Goal: Find specific page/section: Find specific page/section

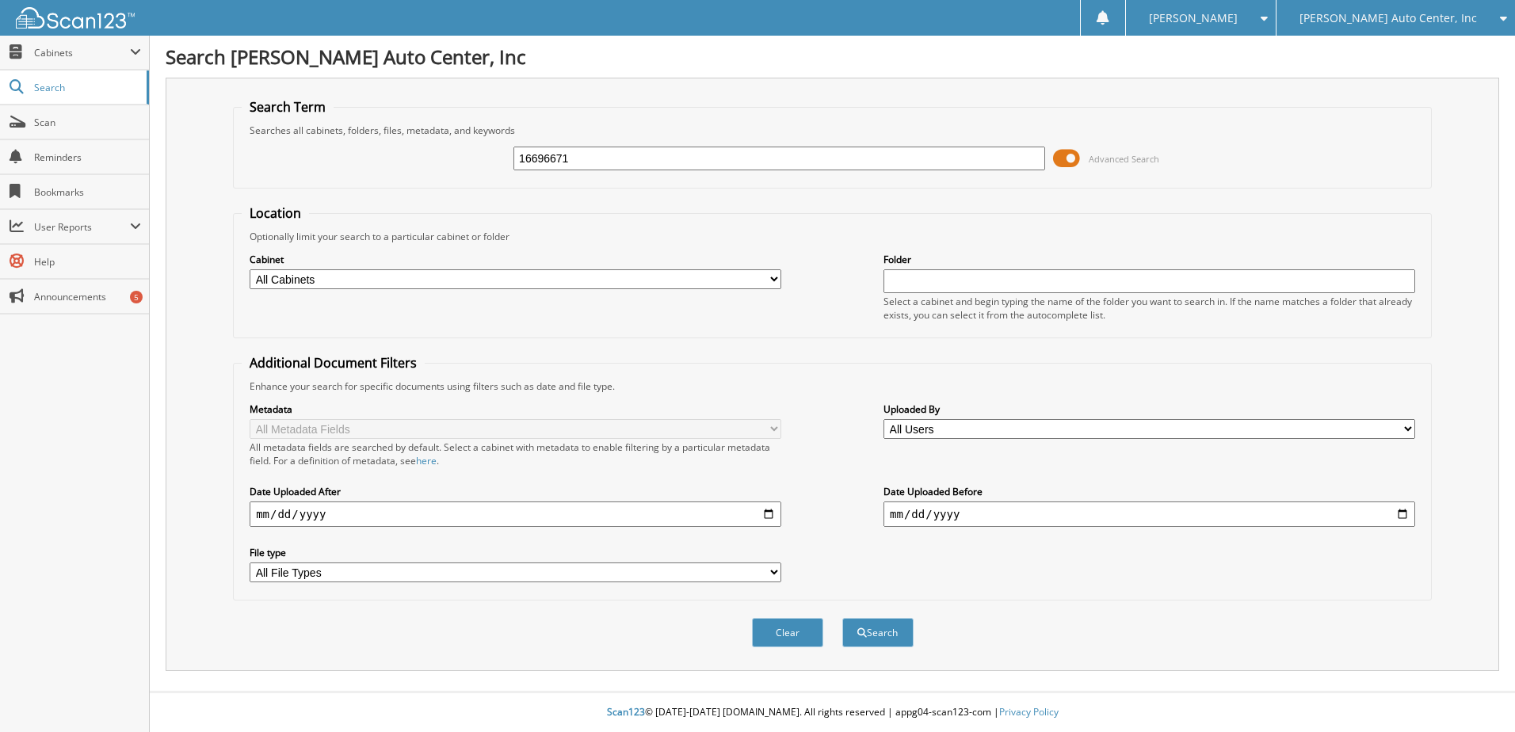
type input "16696671"
click at [842, 618] on button "Search" at bounding box center [877, 632] width 71 height 29
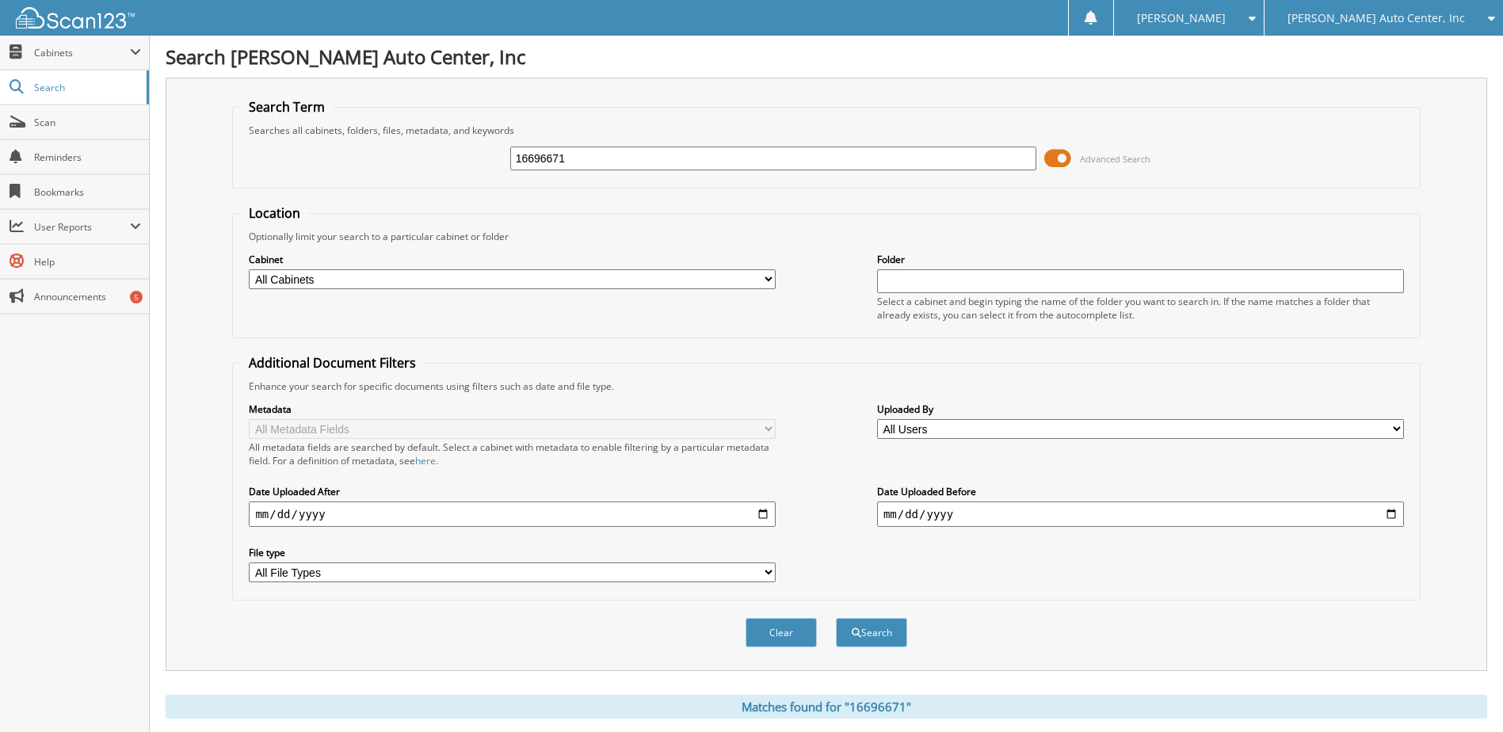
click at [1071, 158] on span at bounding box center [1057, 159] width 27 height 24
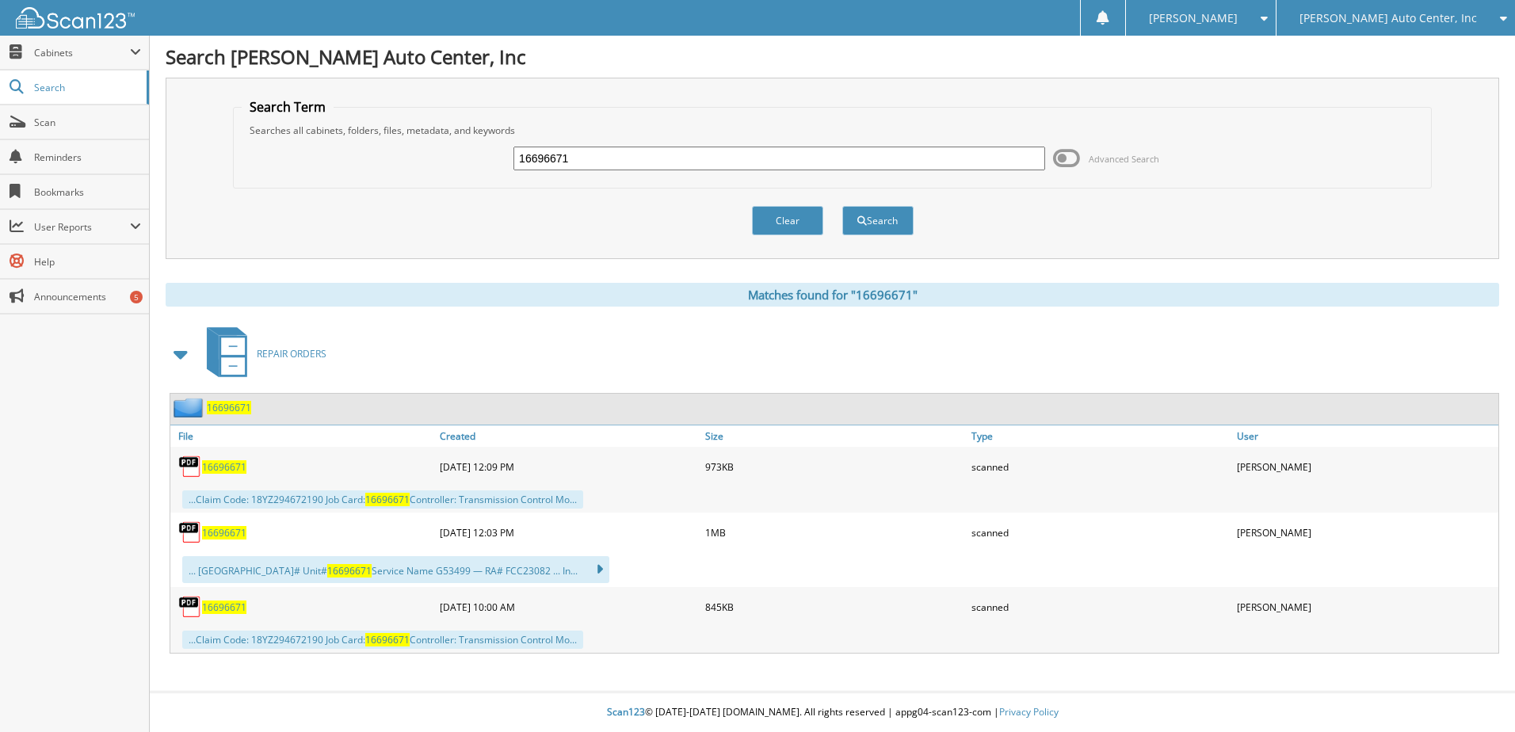
click at [228, 605] on span "16696671" at bounding box center [224, 607] width 44 height 13
click at [231, 531] on span "16696671" at bounding box center [224, 532] width 44 height 13
click at [603, 150] on input "16696671" at bounding box center [779, 159] width 532 height 24
paste input "5092"
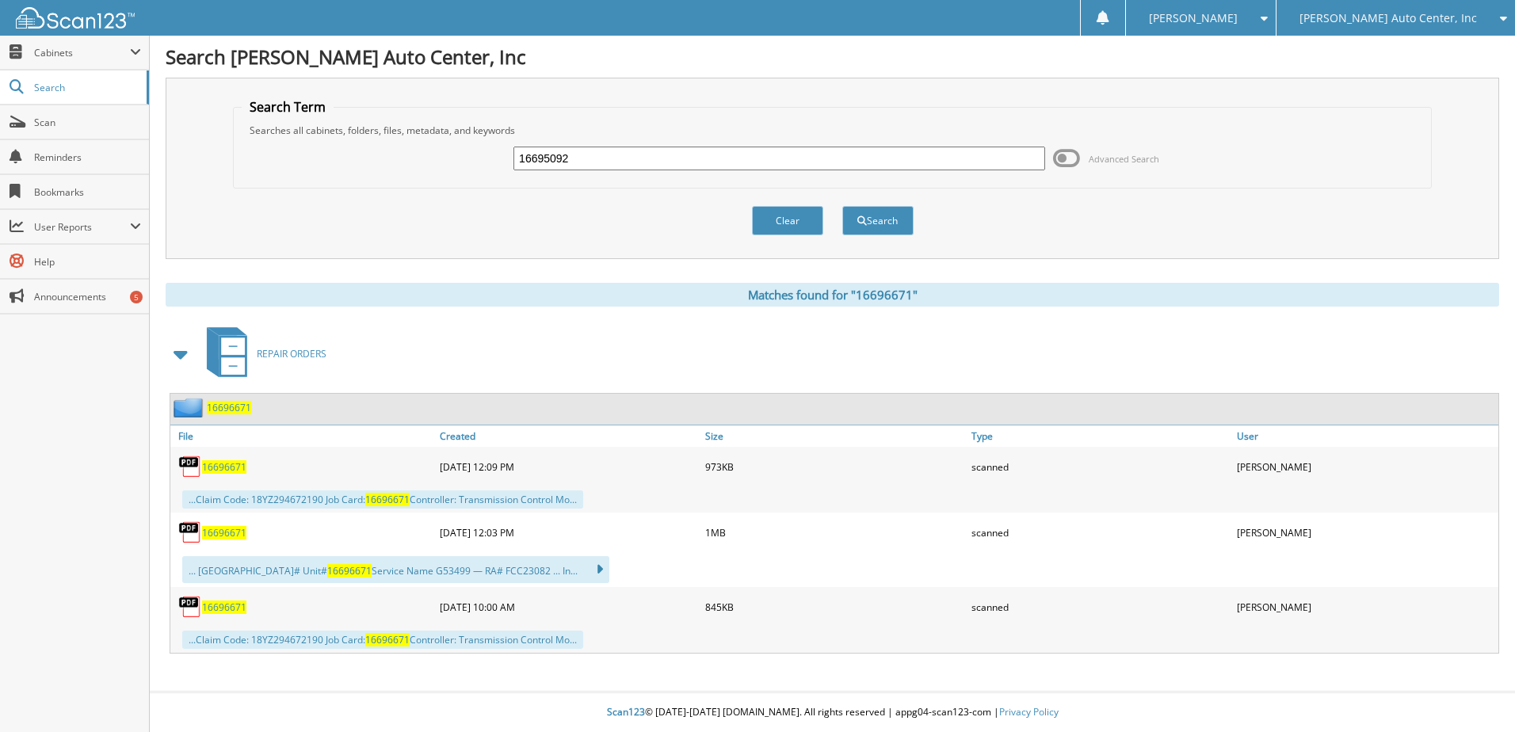
type input "16695092"
click at [842, 206] on button "Search" at bounding box center [877, 220] width 71 height 29
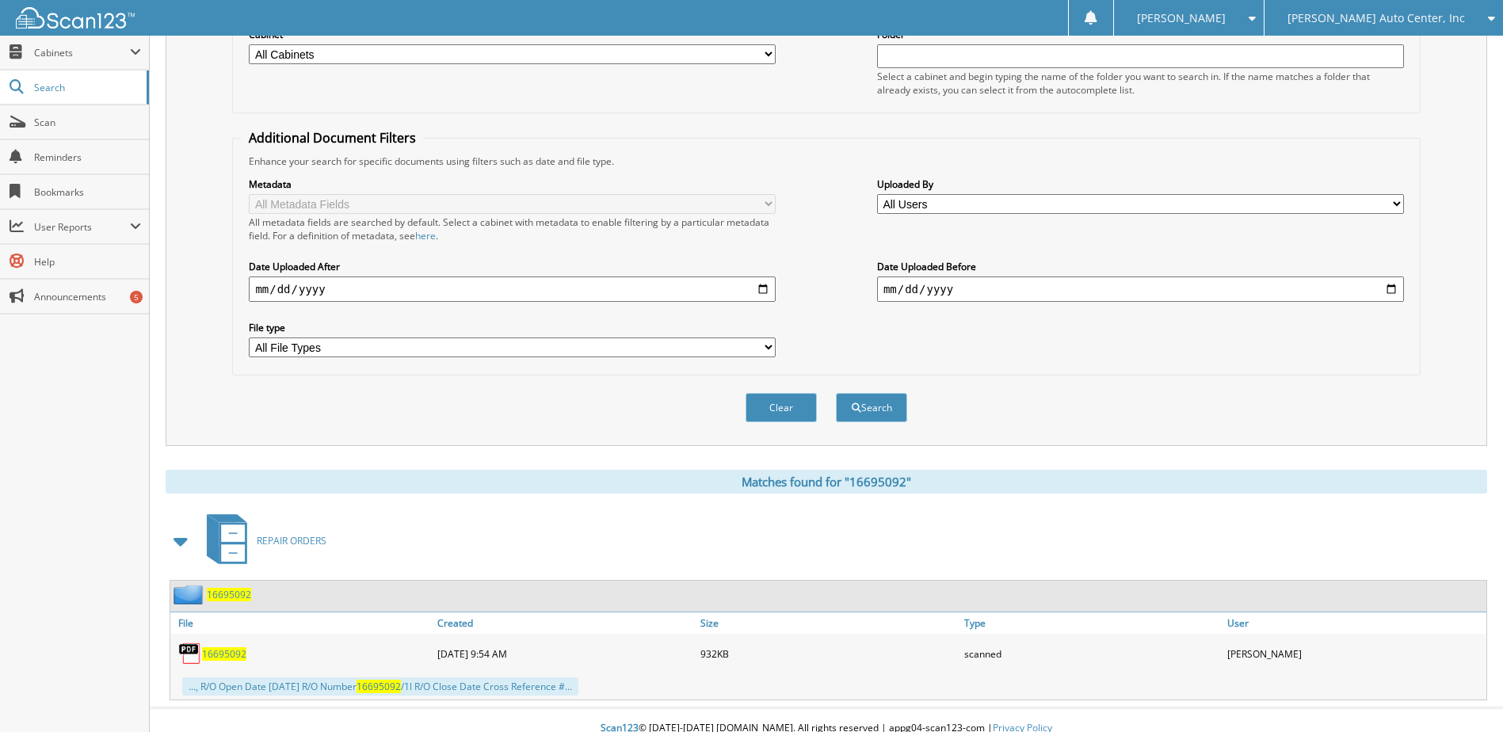
scroll to position [242, 0]
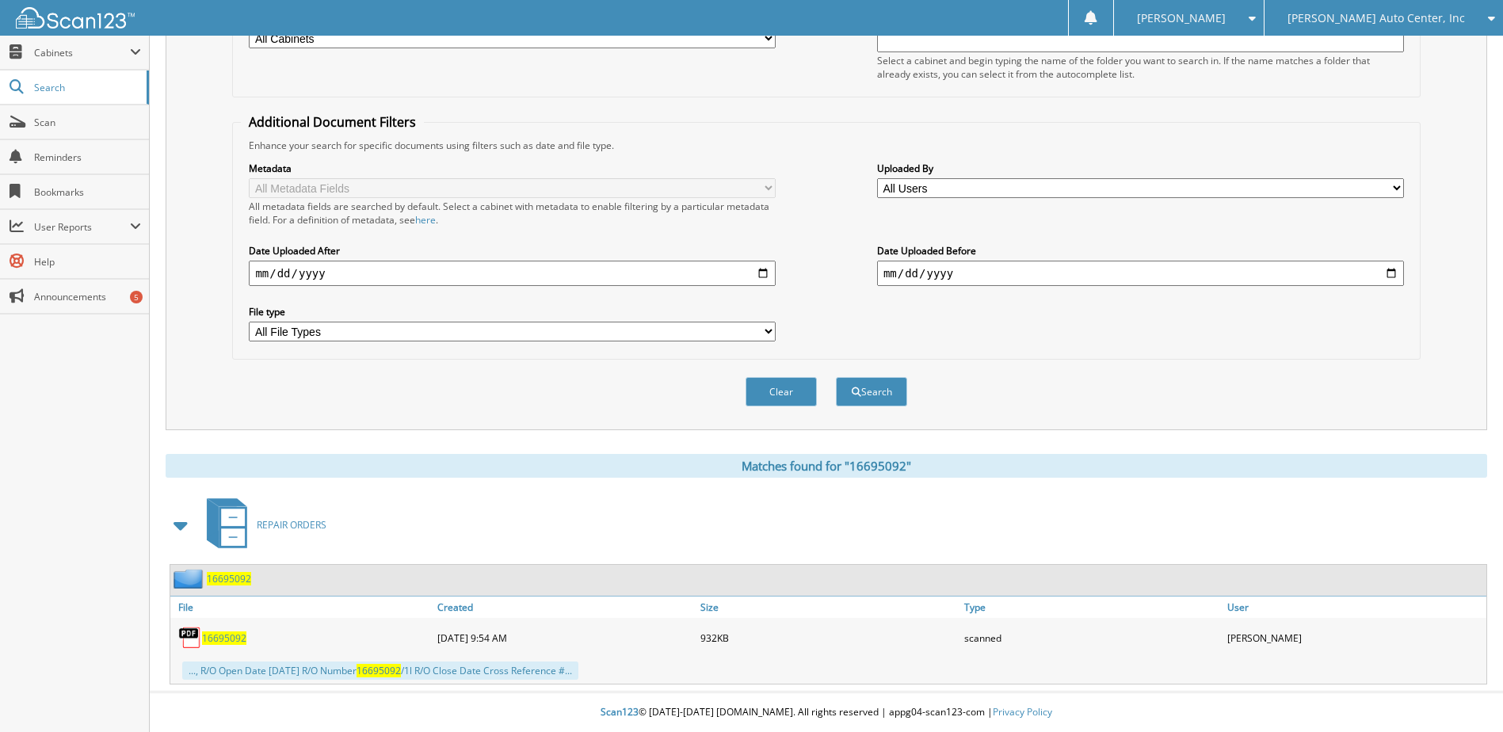
click at [242, 642] on span "16695092" at bounding box center [224, 637] width 44 height 13
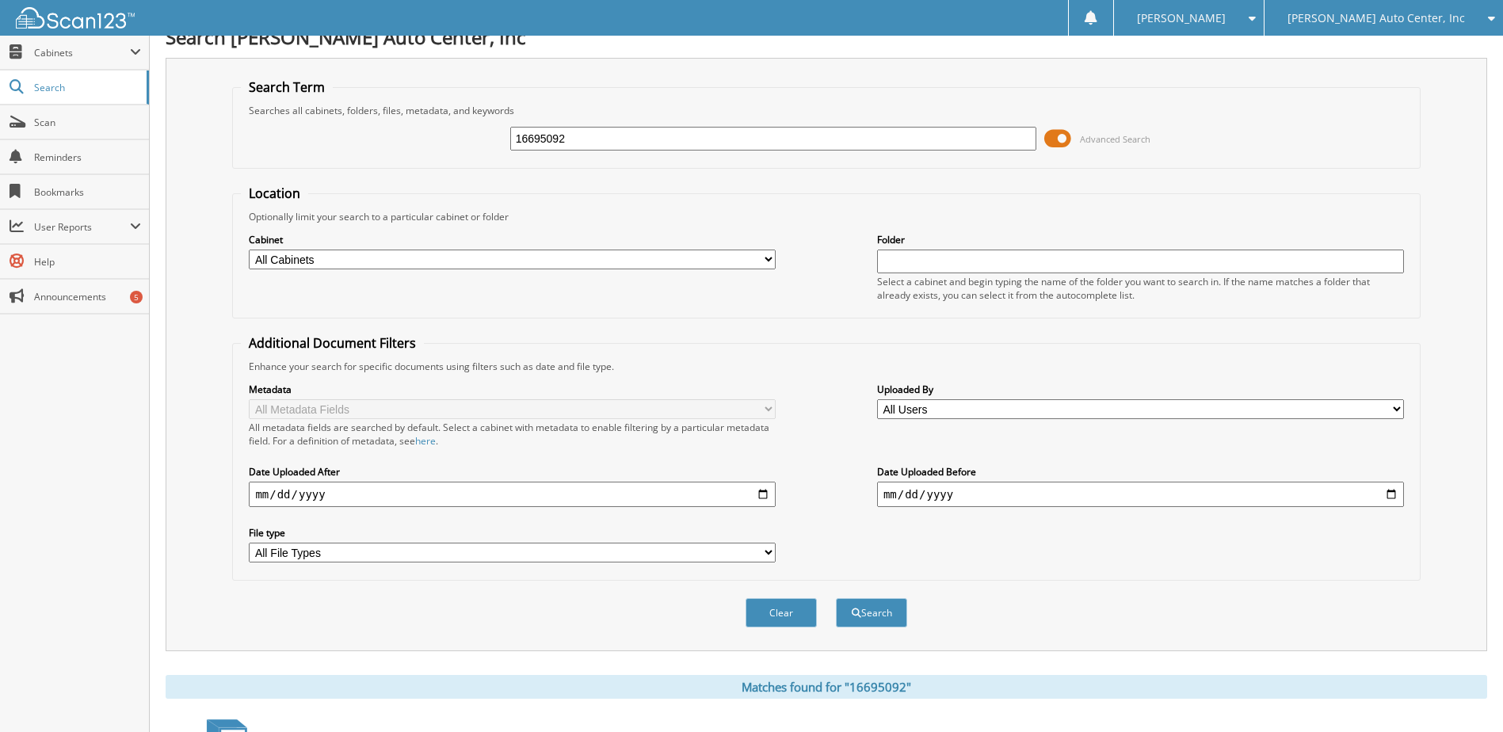
scroll to position [0, 0]
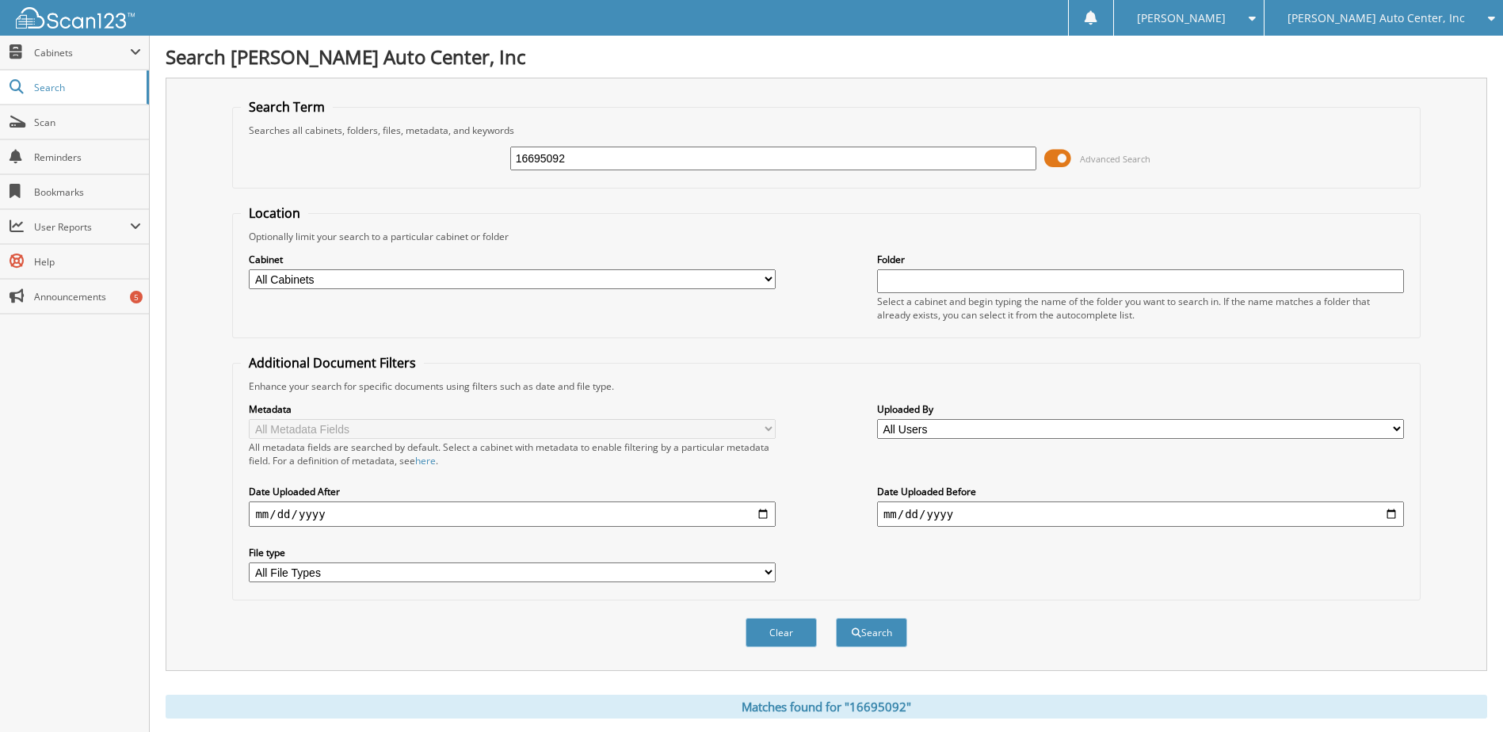
click at [734, 155] on input "16695092" at bounding box center [773, 159] width 527 height 24
paste input "704040"
type input "16704040"
click at [836, 618] on button "Search" at bounding box center [871, 632] width 71 height 29
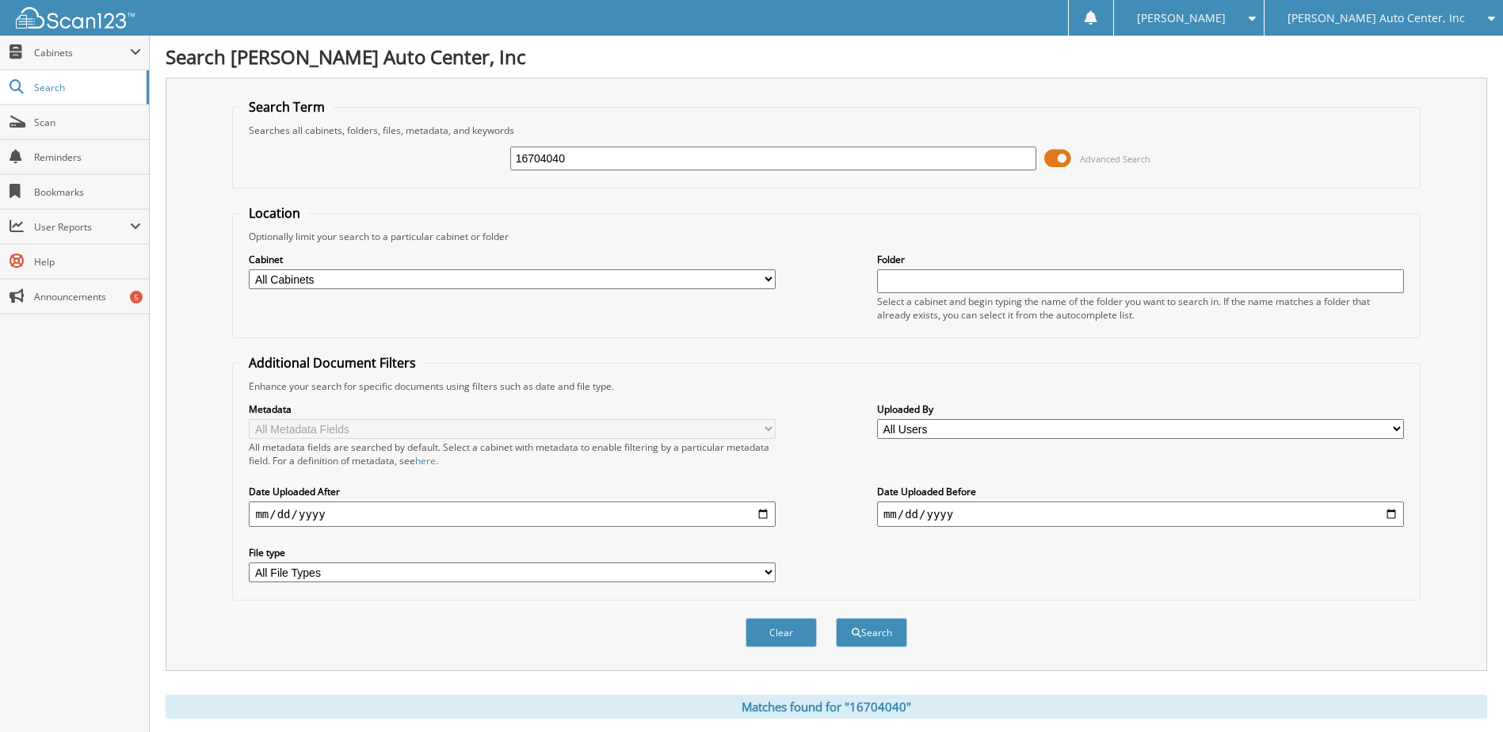
scroll to position [250, 0]
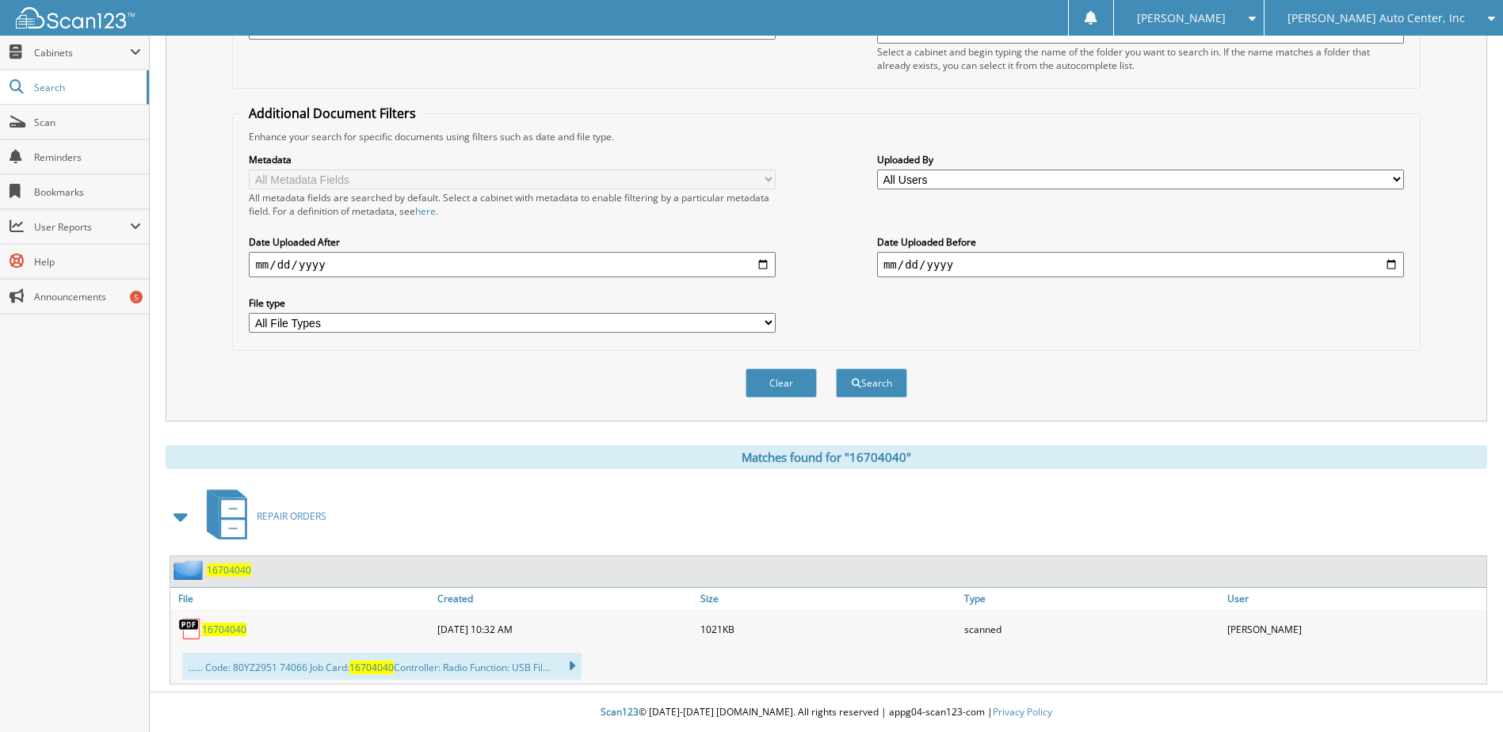
click at [229, 628] on span "16704040" at bounding box center [224, 629] width 44 height 13
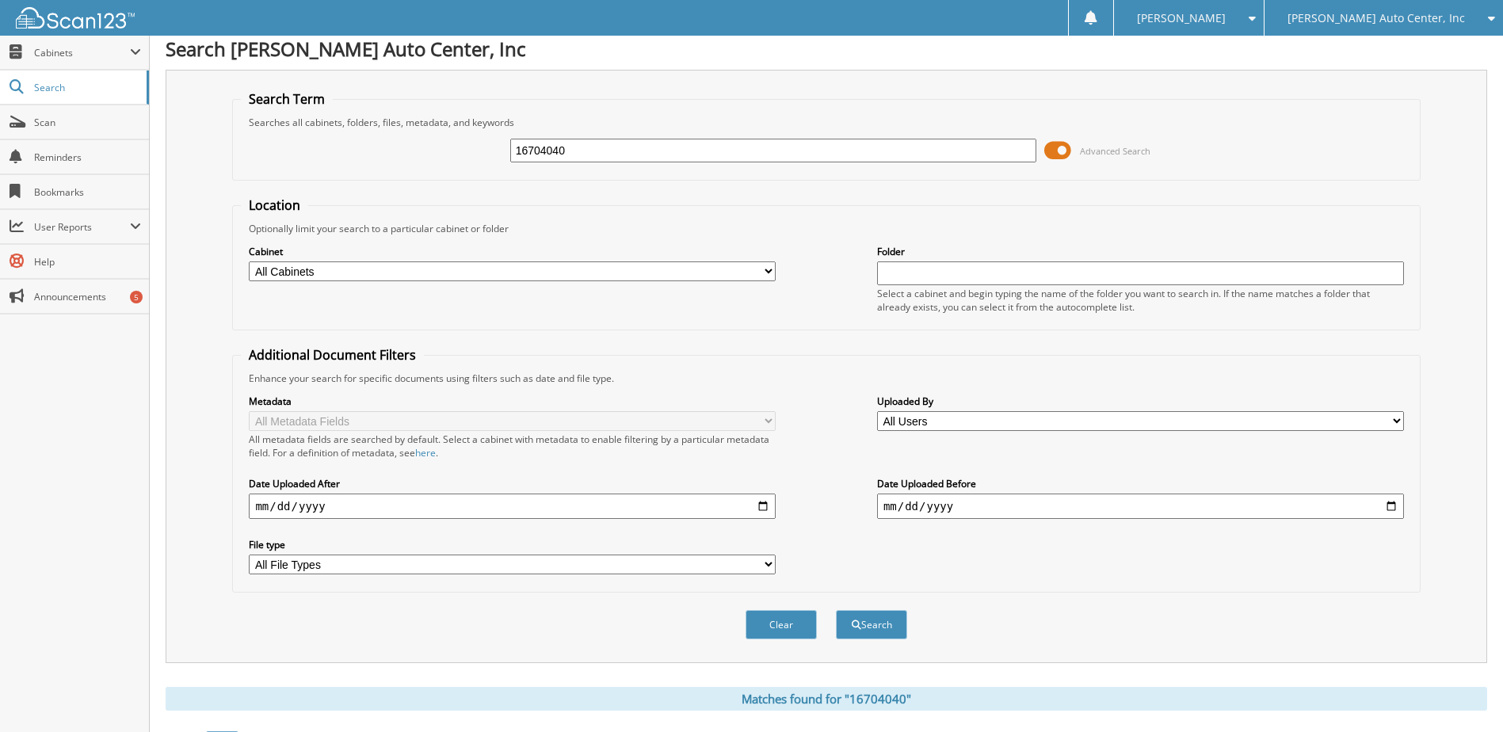
scroll to position [0, 0]
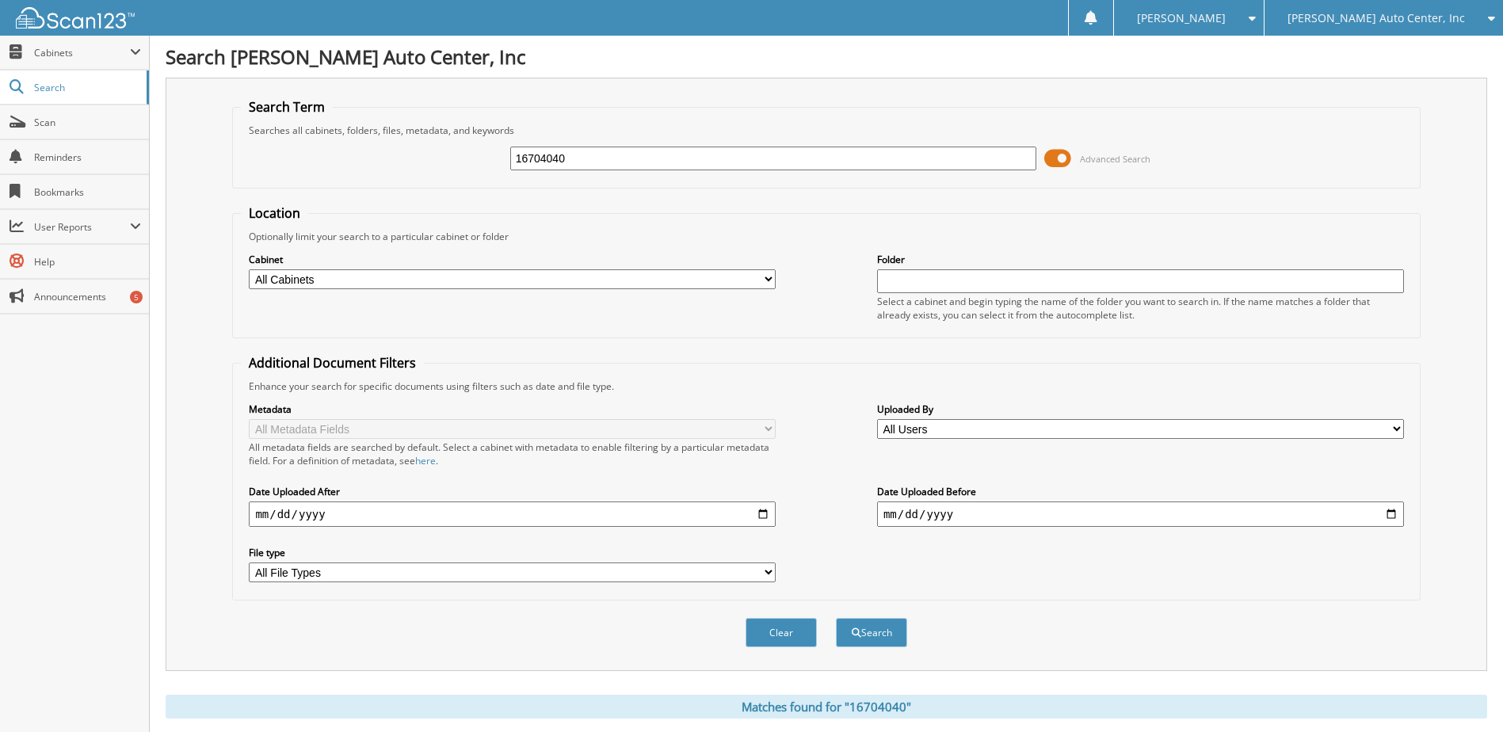
click at [664, 151] on input "16704040" at bounding box center [773, 159] width 527 height 24
paste input "59"
type input "16704059"
click at [836, 618] on button "Search" at bounding box center [871, 632] width 71 height 29
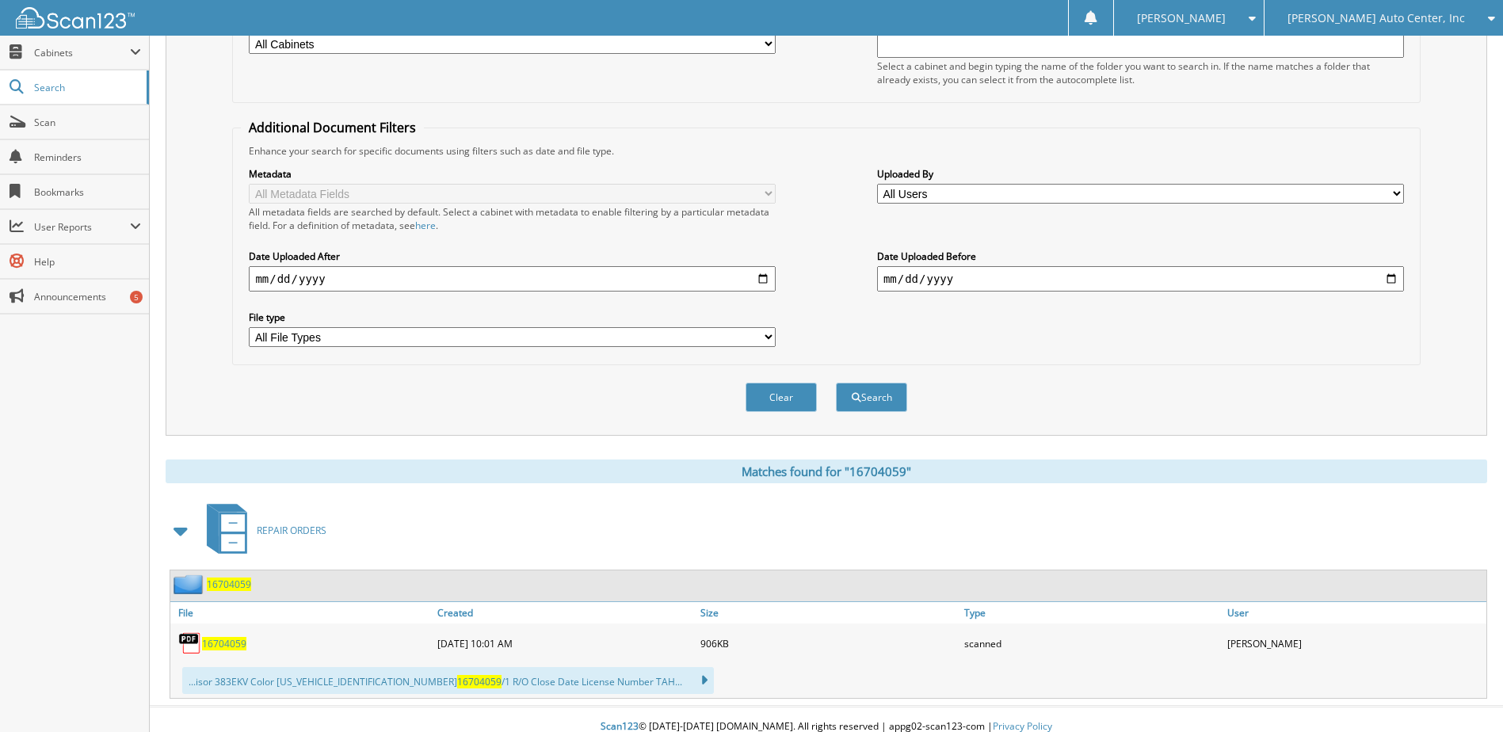
scroll to position [250, 0]
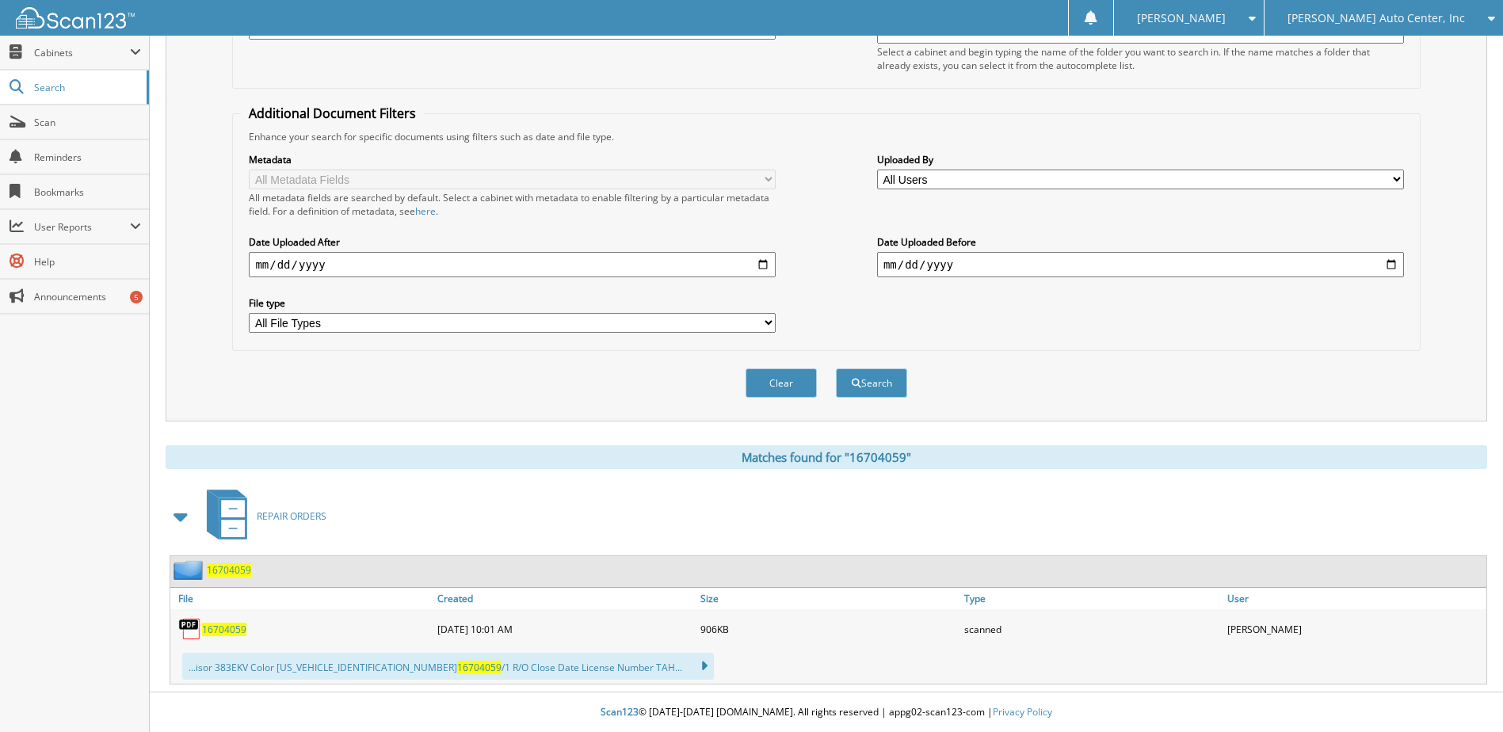
click at [212, 628] on span "16704059" at bounding box center [224, 629] width 44 height 13
